Goal: Check status: Check status

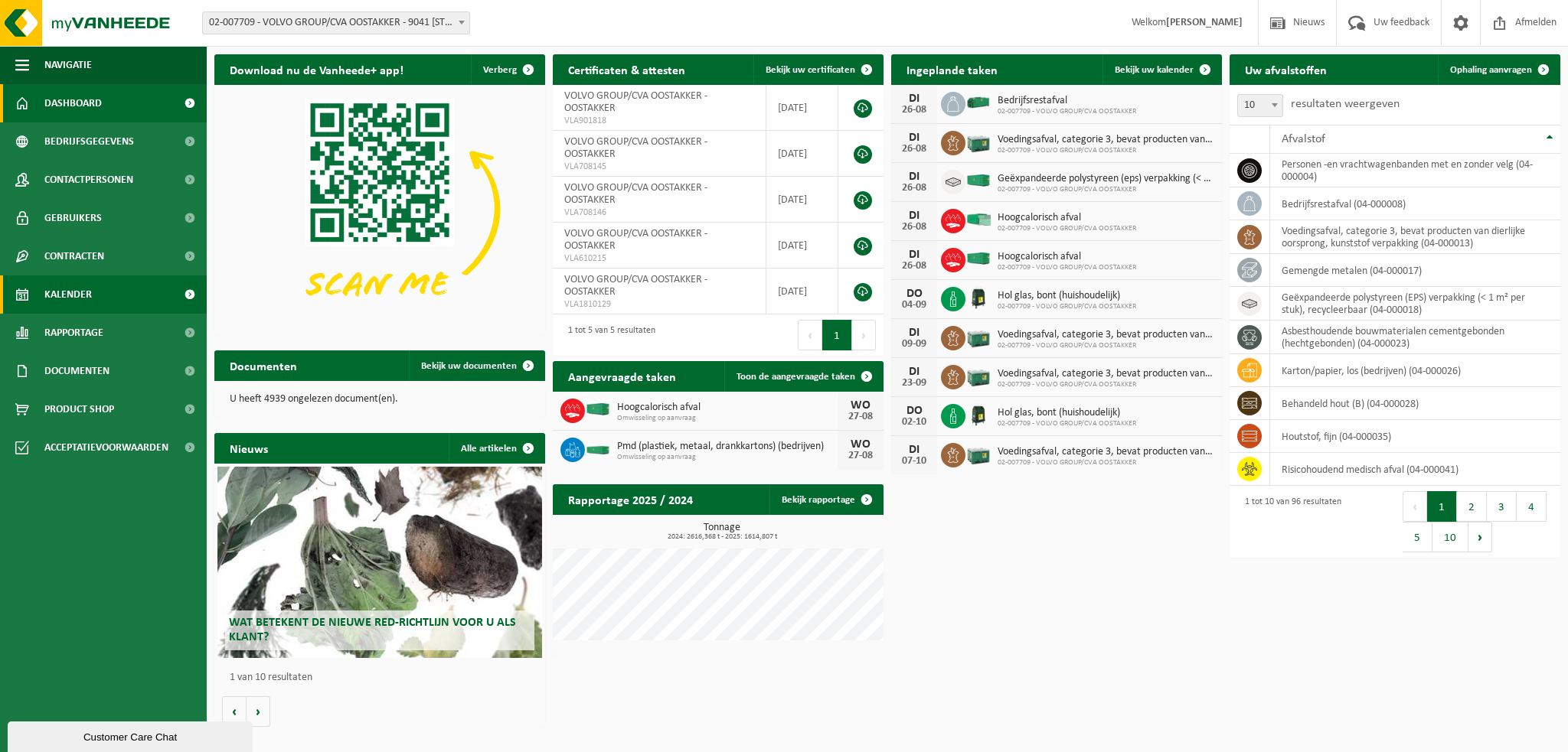
click at [102, 301] on link "Kalender" at bounding box center [103, 295] width 207 height 39
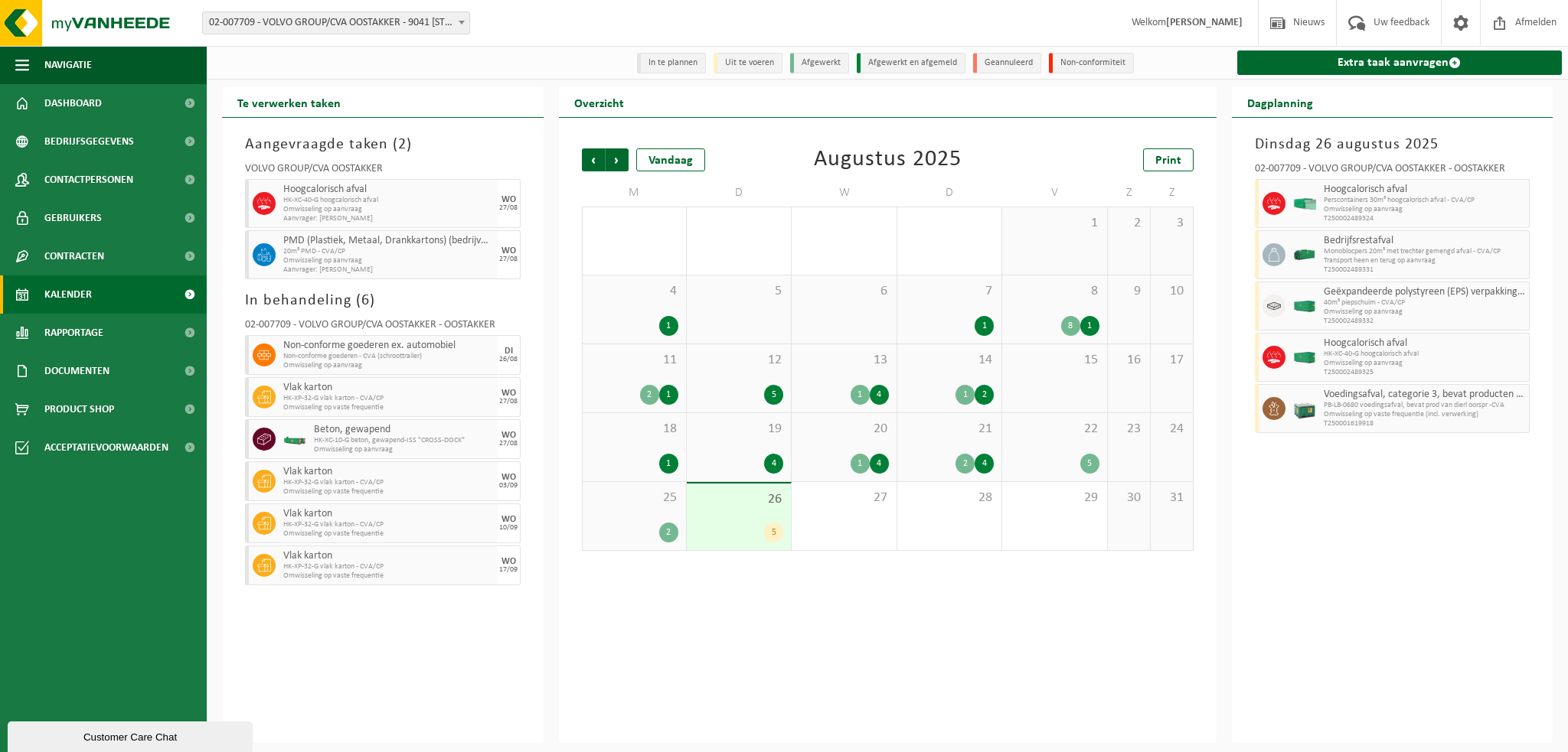
click at [466, 16] on span at bounding box center [461, 22] width 15 height 20
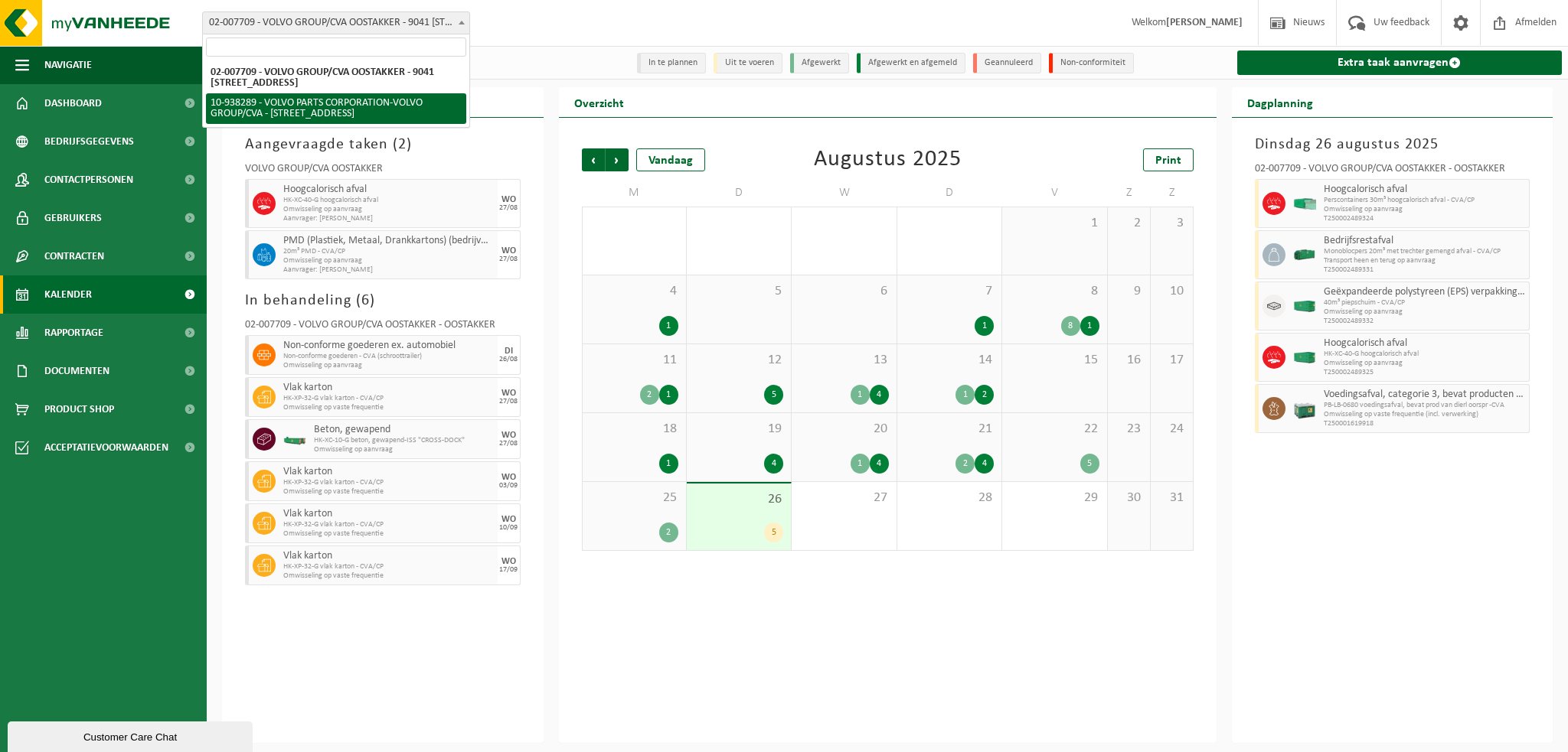
select select "140938"
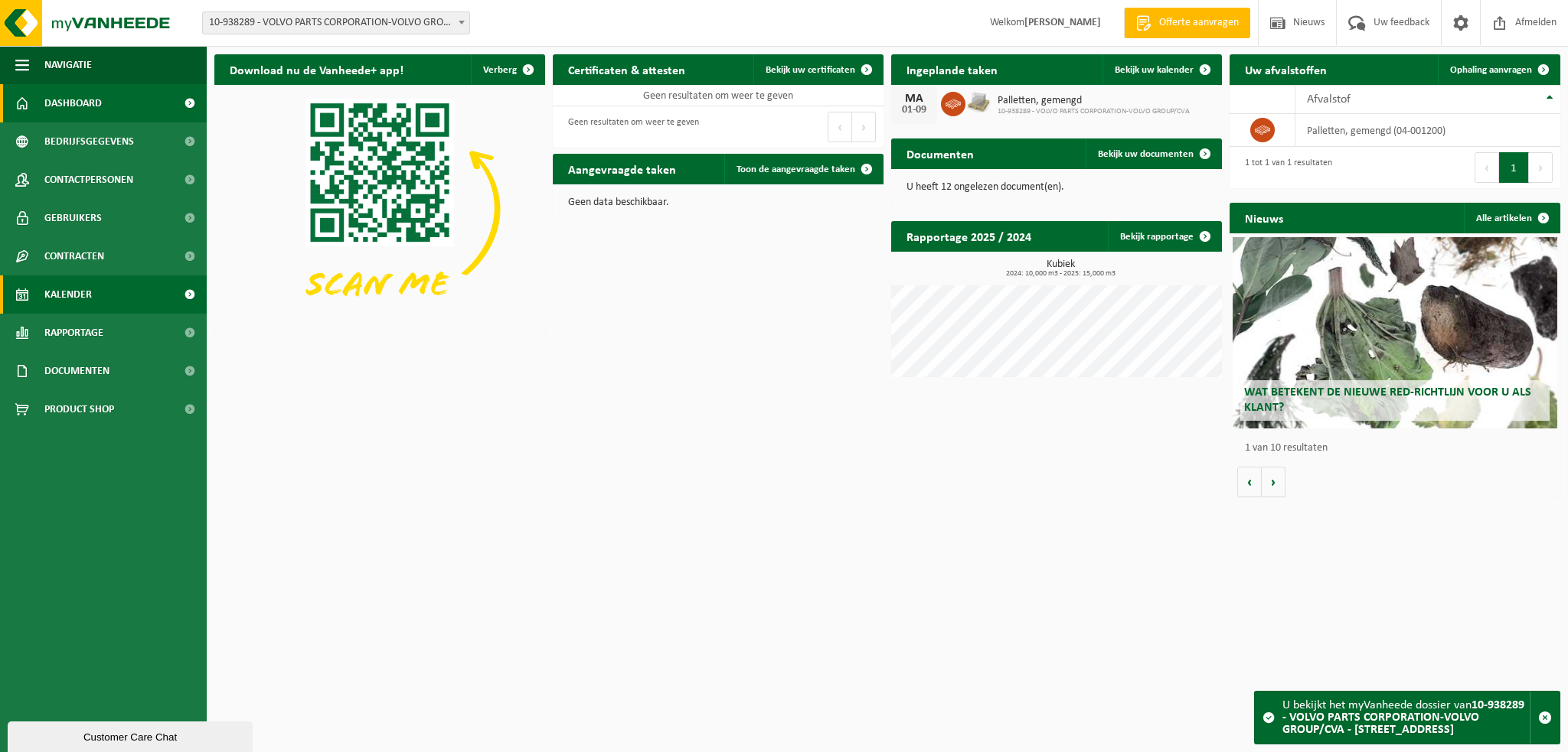
click at [54, 305] on span "Kalender" at bounding box center [68, 295] width 47 height 39
